Goal: Transaction & Acquisition: Purchase product/service

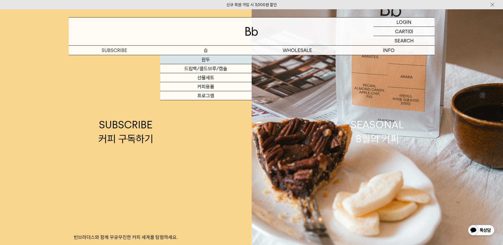
click at [188, 56] on link "원두" at bounding box center [205, 59] width 91 height 9
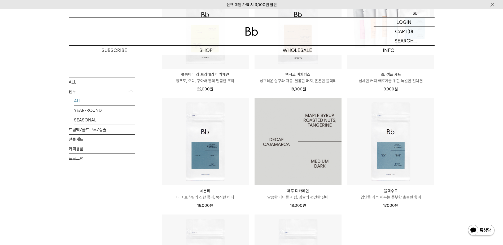
scroll to position [353, 0]
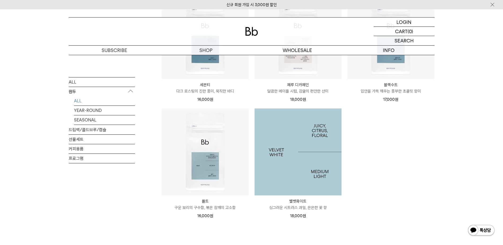
click at [273, 136] on img at bounding box center [297, 151] width 87 height 87
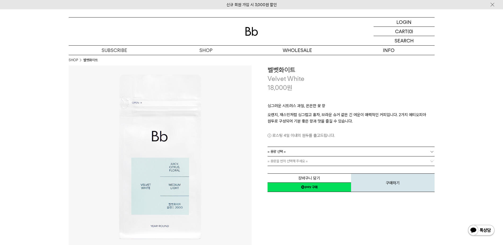
click at [300, 146] on div "싱그러운 시트러스 과일, 은은한 꽃 향 오렌지, 재스민처럼 싱그럽고 홍차, 브라운 슈거 같은 긴 여운이 매력적인 커피입니다. 2가지 에티오피아…" at bounding box center [350, 119] width 167 height 55
click at [290, 152] on link "= 용량 선택 =" at bounding box center [350, 151] width 167 height 9
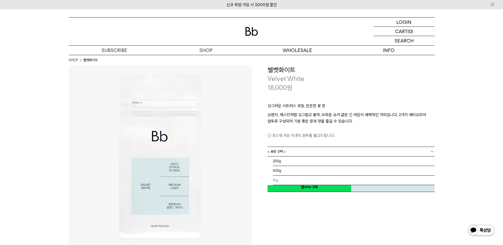
click at [284, 177] on li "1kg" at bounding box center [354, 180] width 162 height 10
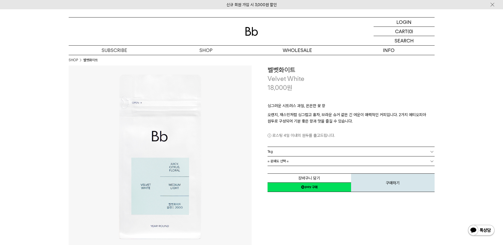
click at [296, 163] on link "= 분쇄도 선택 =" at bounding box center [350, 160] width 167 height 9
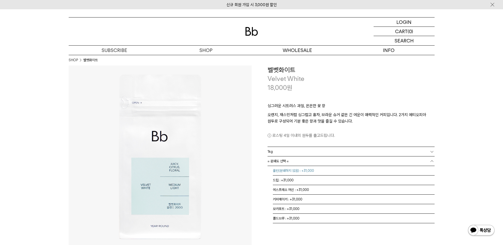
click at [296, 174] on li "홀빈(분쇄하지 않음) : +31,000" at bounding box center [354, 171] width 162 height 10
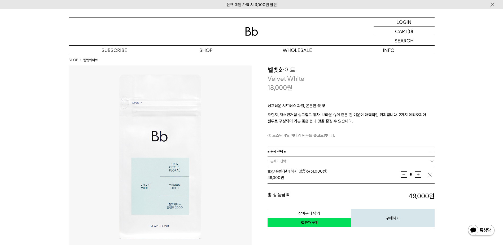
scroll to position [71, 0]
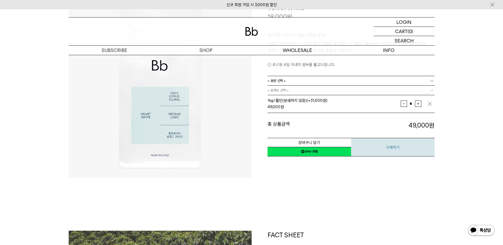
click at [377, 147] on button "구매하기" at bounding box center [392, 147] width 83 height 19
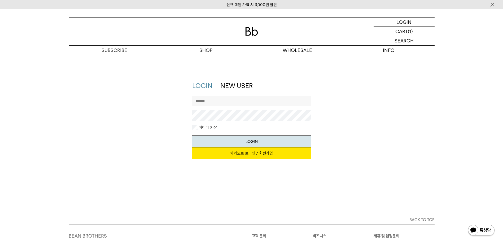
click at [238, 84] on link "NEW USER" at bounding box center [236, 86] width 32 height 8
click at [211, 138] on button "LOGIN" at bounding box center [251, 141] width 118 height 12
click at [239, 87] on link "NEW USER" at bounding box center [236, 86] width 32 height 8
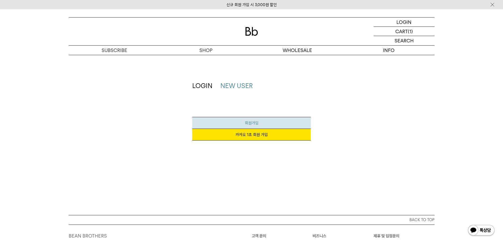
click at [258, 123] on span "회원가입" at bounding box center [252, 123] width 14 height 5
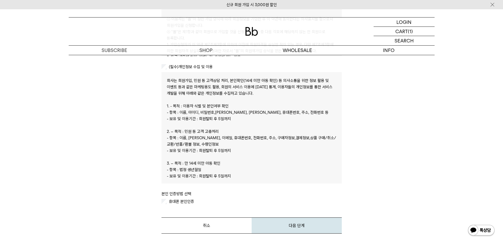
scroll to position [71, 0]
